Goal: Information Seeking & Learning: Learn about a topic

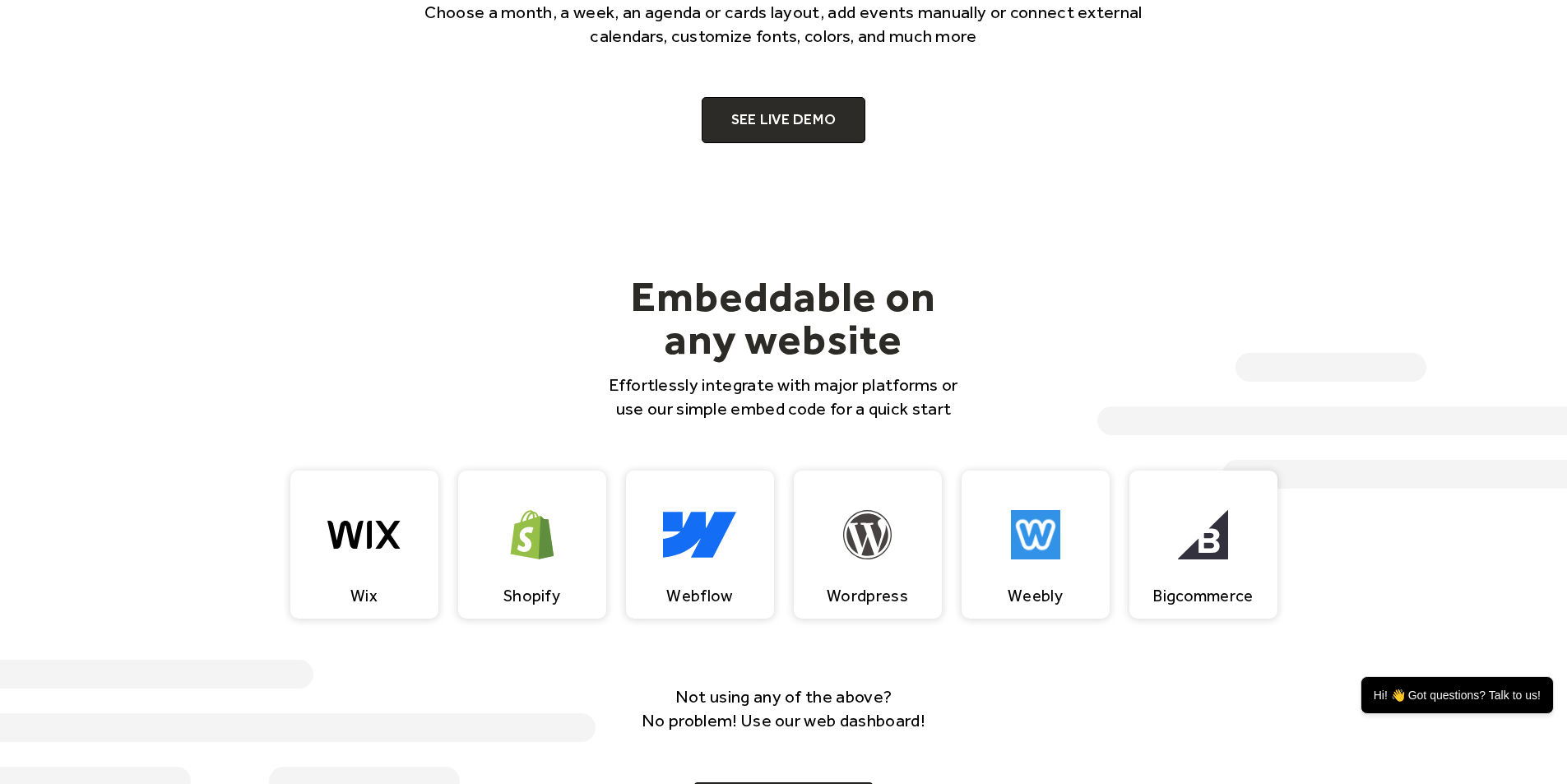
scroll to position [1480, 0]
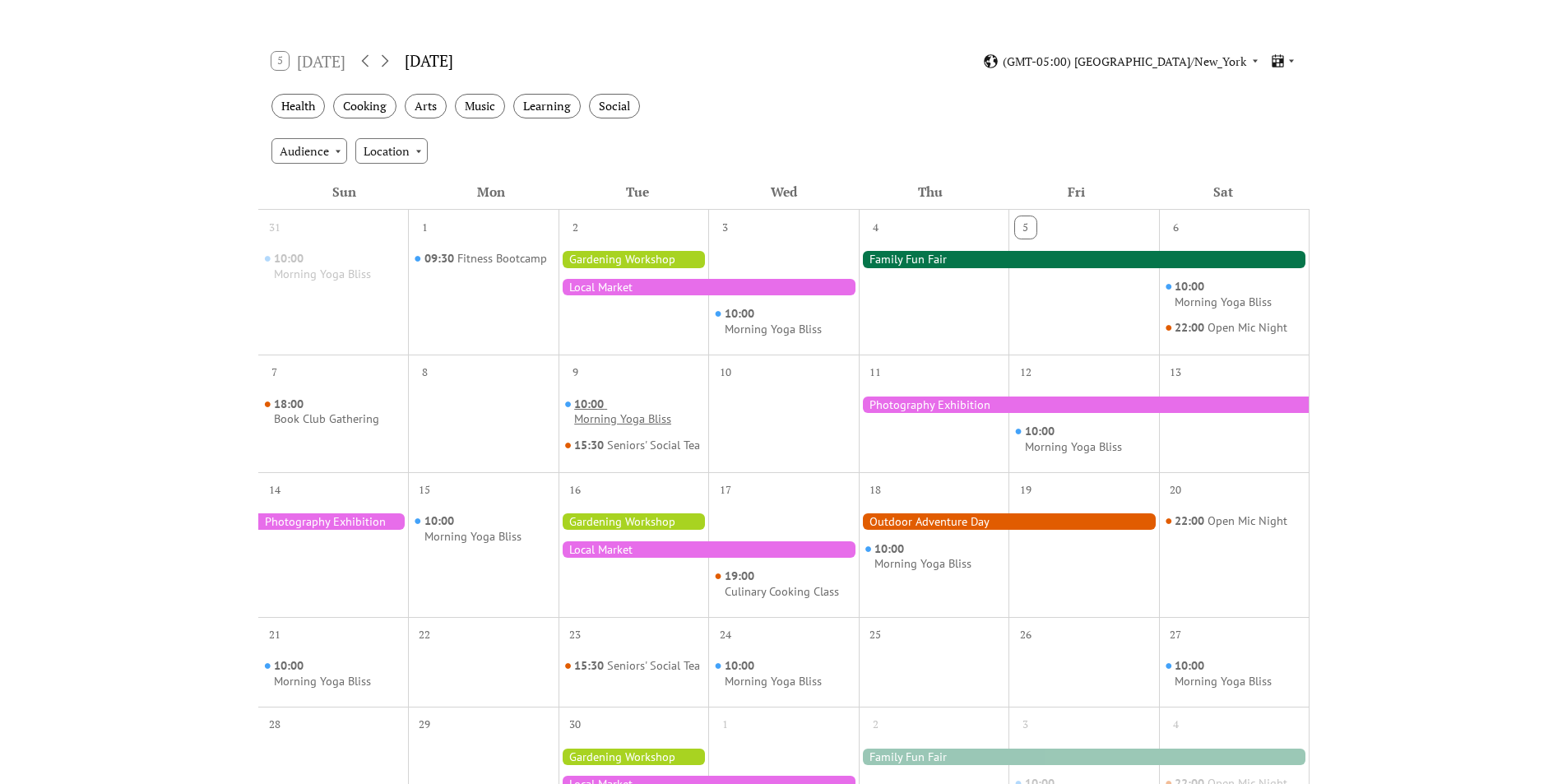
scroll to position [247, 0]
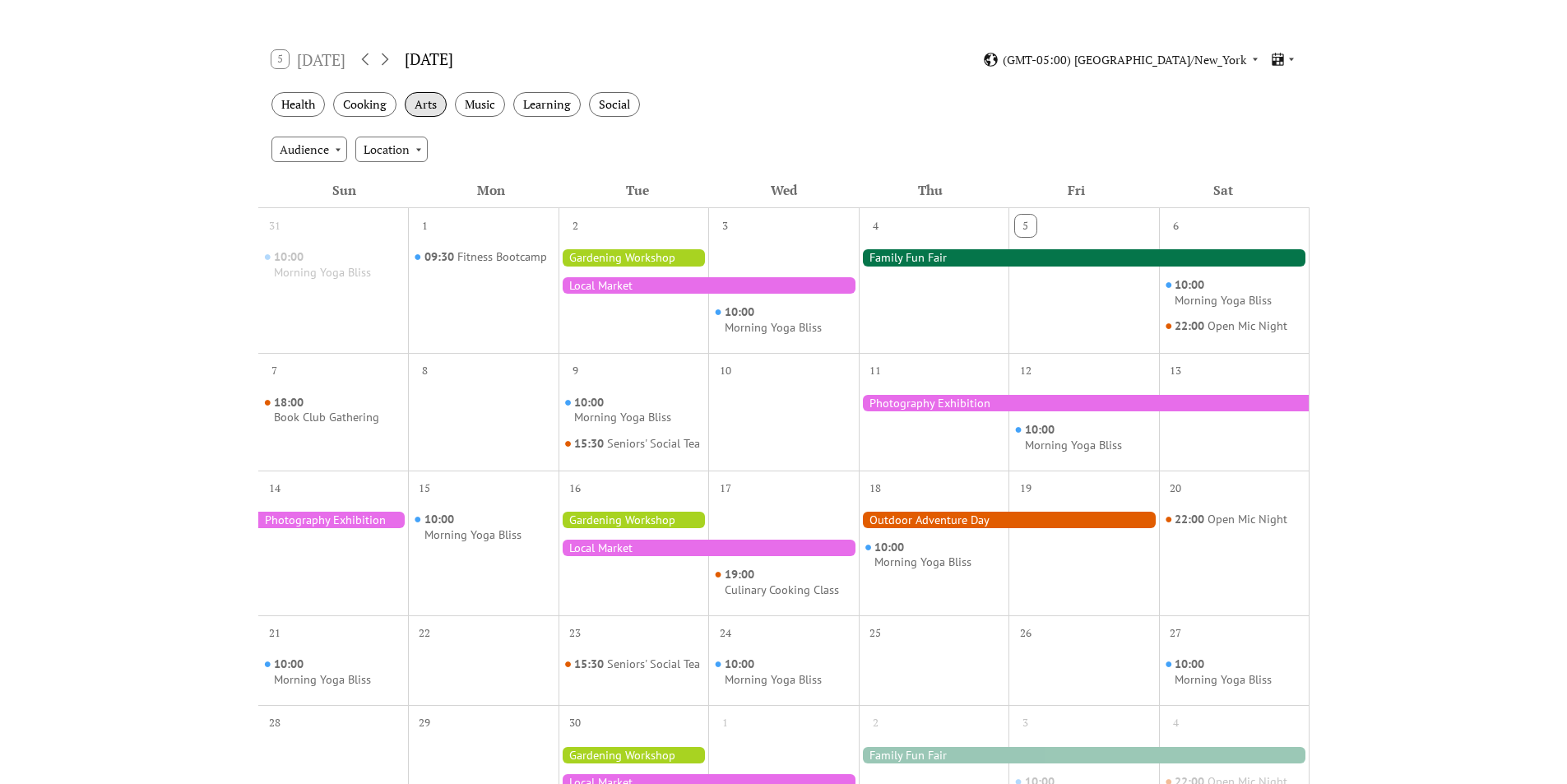
click at [438, 104] on div "Arts" at bounding box center [425, 105] width 42 height 25
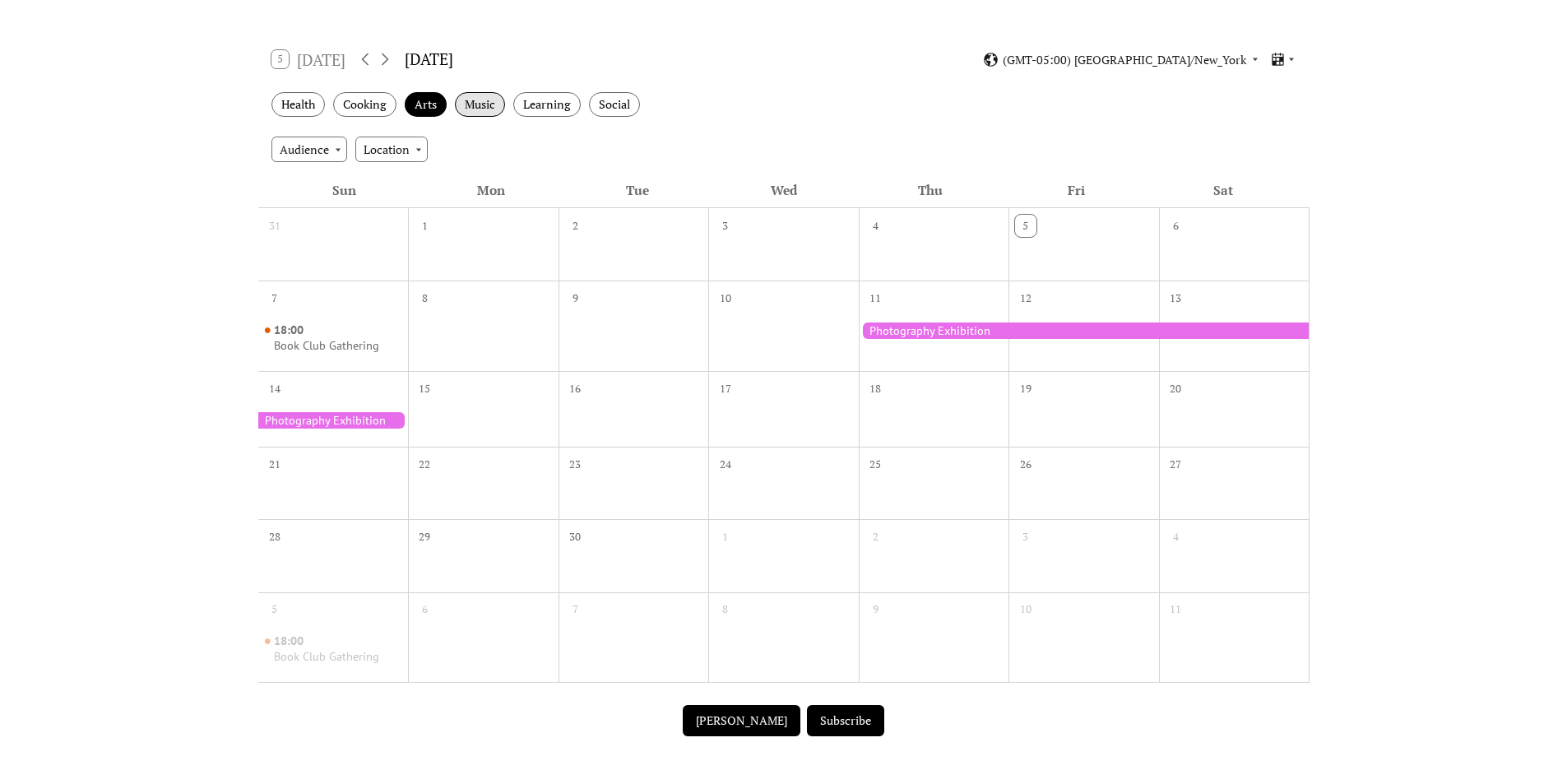
click at [472, 104] on div "Music" at bounding box center [480, 105] width 50 height 25
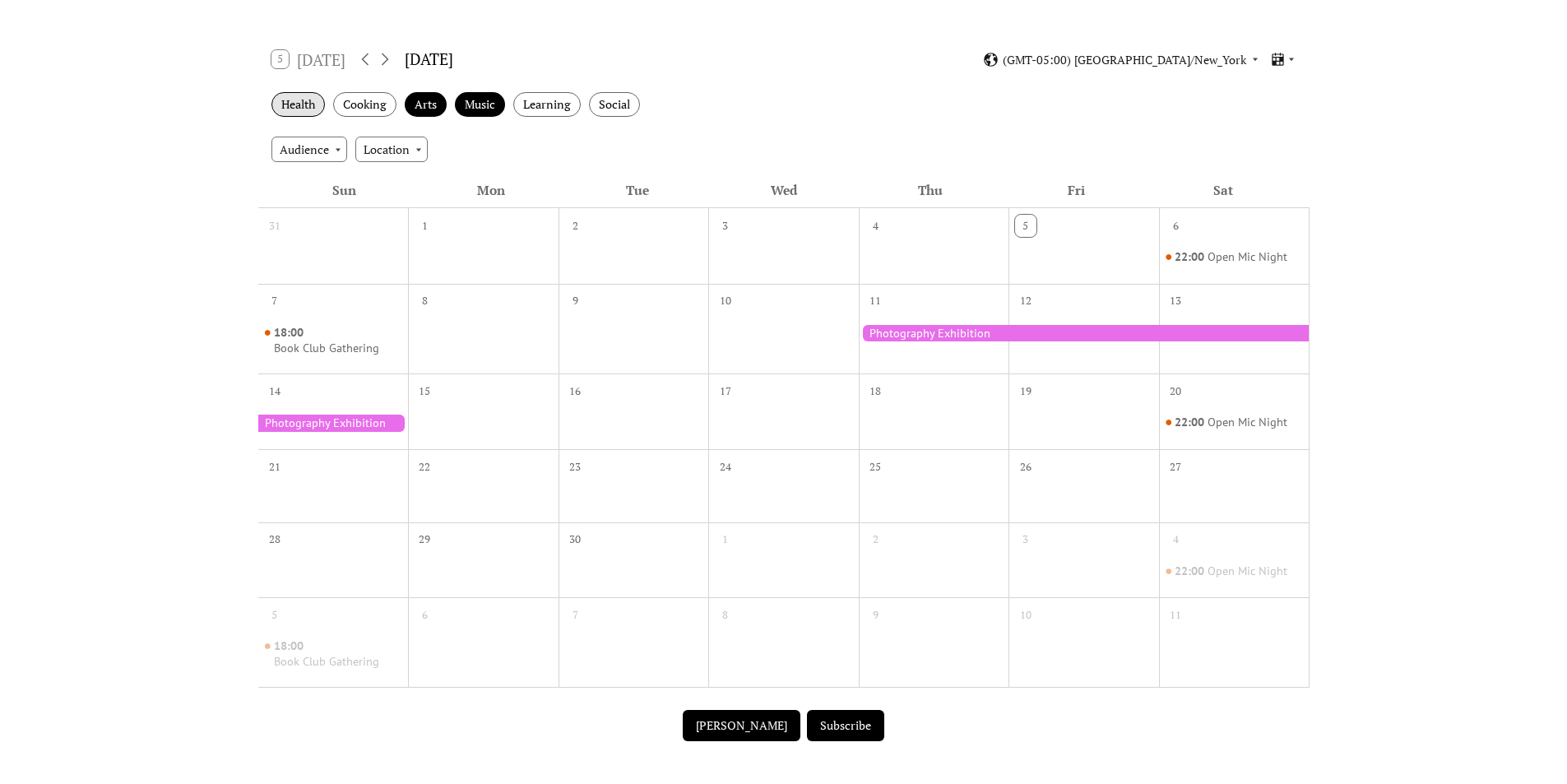
click at [299, 108] on div "Health" at bounding box center [299, 105] width 54 height 25
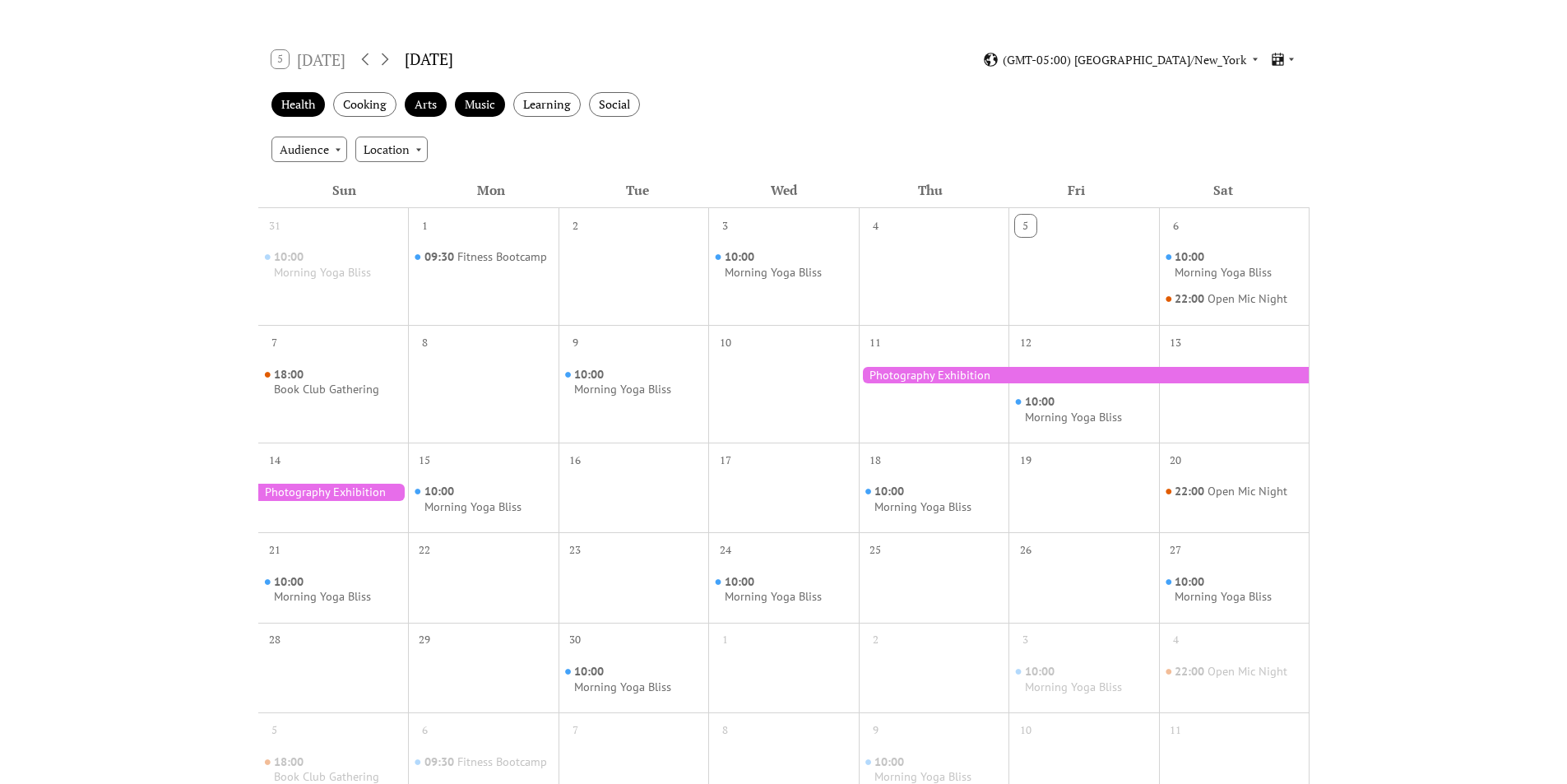
click at [914, 371] on div at bounding box center [1084, 375] width 451 height 16
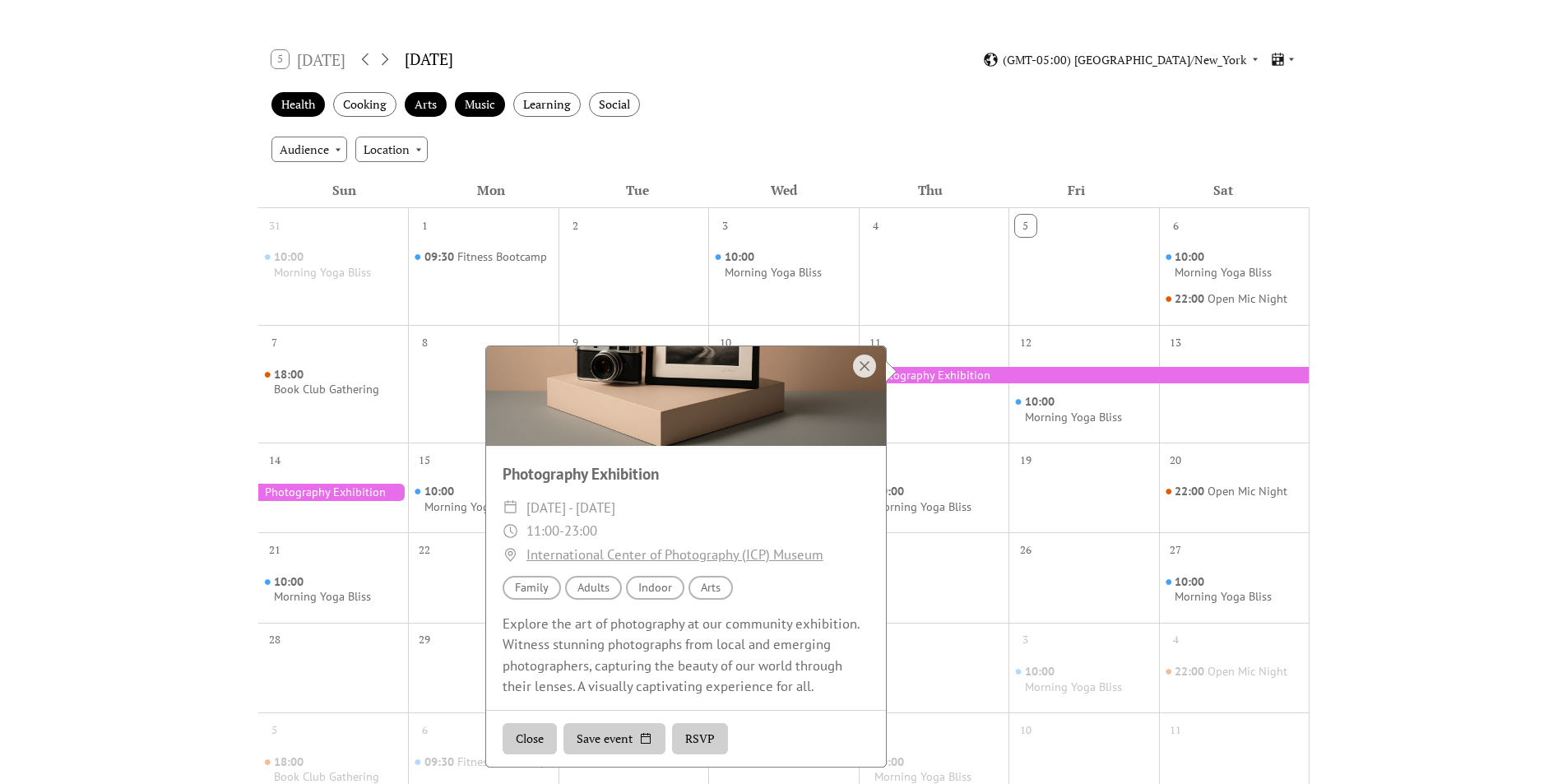
scroll to position [101, 0]
click at [868, 361] on div at bounding box center [865, 366] width 23 height 23
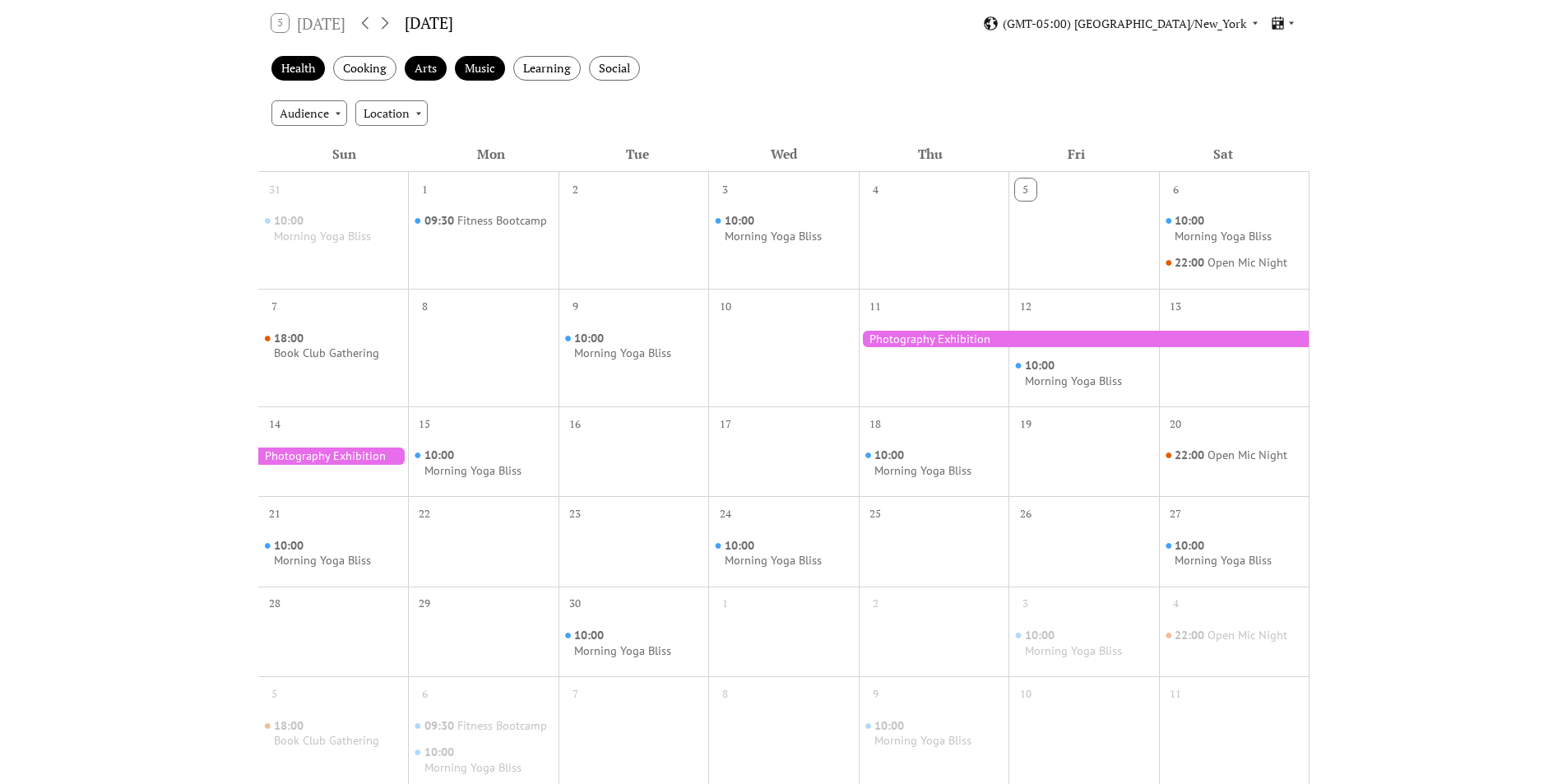
scroll to position [127, 0]
